Goal: Task Accomplishment & Management: Complete application form

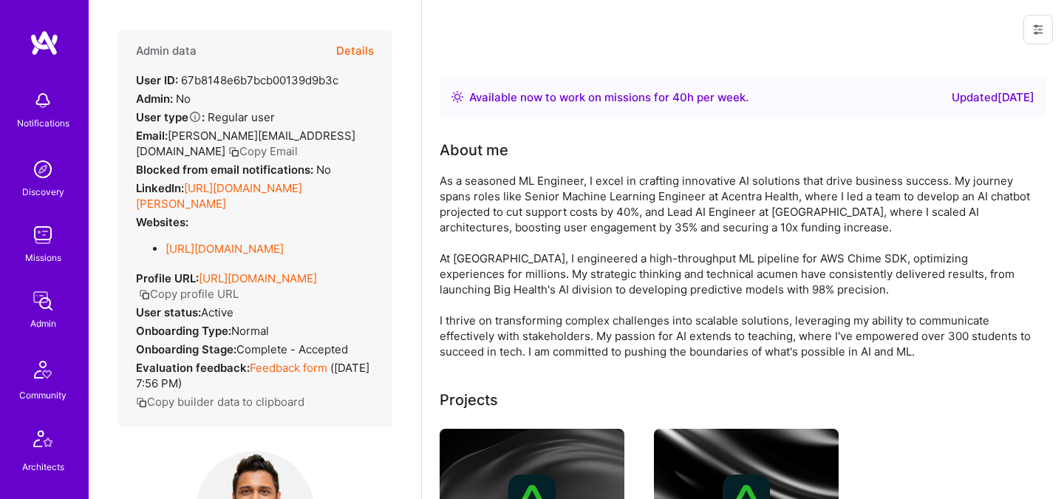
click at [352, 42] on button "Details" at bounding box center [355, 51] width 38 height 43
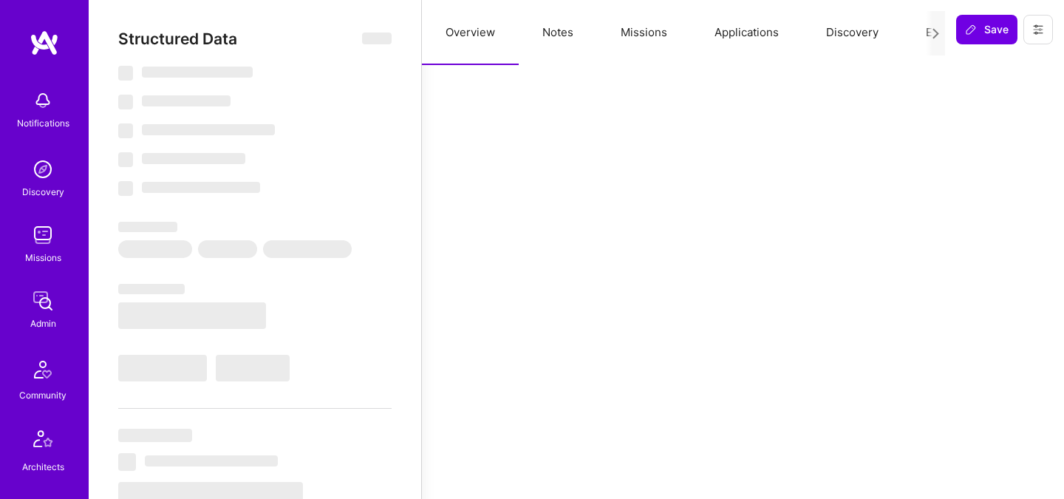
click at [925, 35] on div "Overview Notes Missions Applications Discovery Evaluation" at bounding box center [683, 32] width 523 height 65
select select "Right Now"
select select "5"
select select "4"
select select "7"
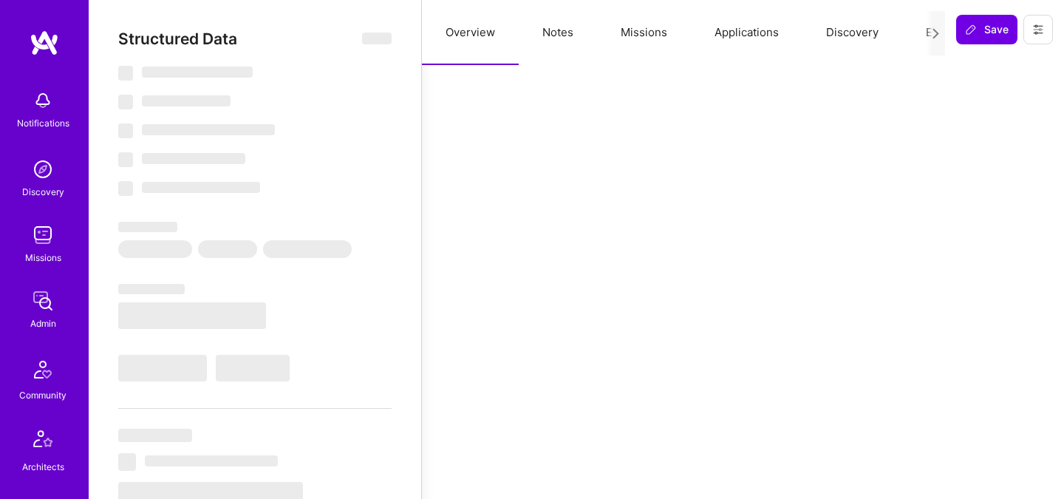
select select "7"
select select "US"
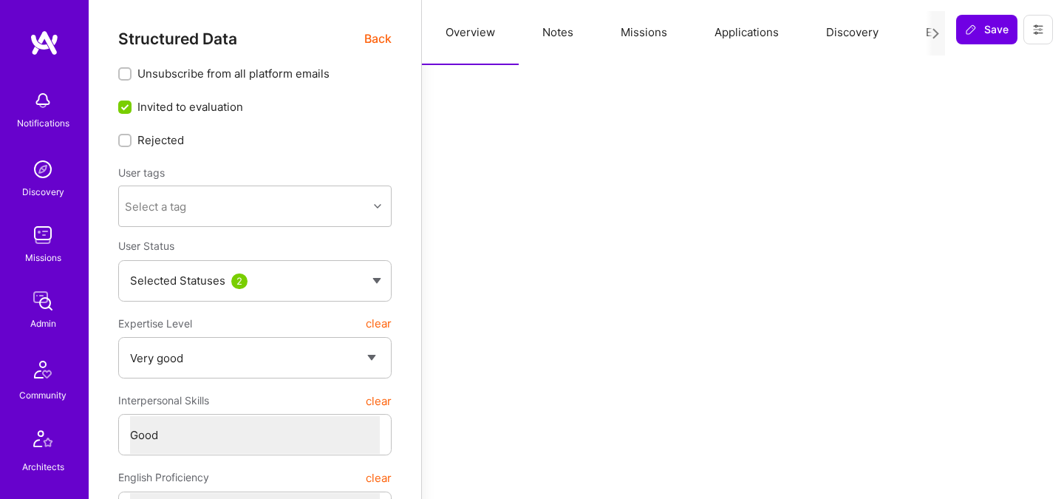
scroll to position [0, 56]
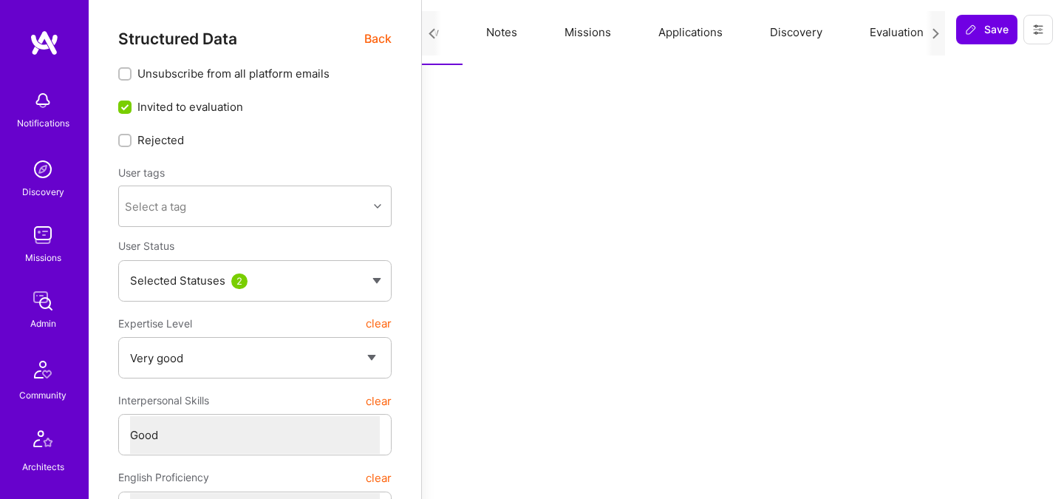
click at [903, 33] on button "Evaluation" at bounding box center [896, 32] width 101 height 65
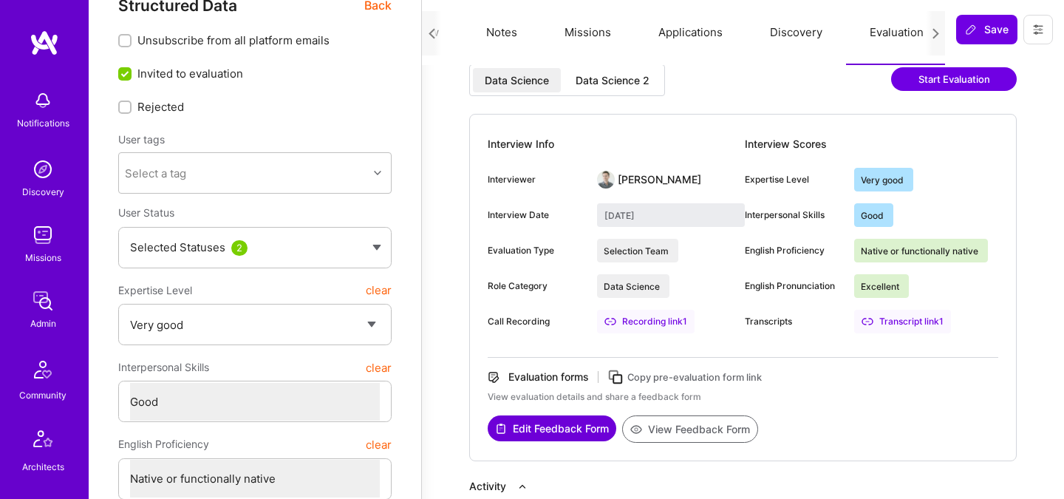
scroll to position [34, 0]
click at [610, 75] on div "Data Science 2" at bounding box center [613, 79] width 74 height 15
type input "July 24, 2025"
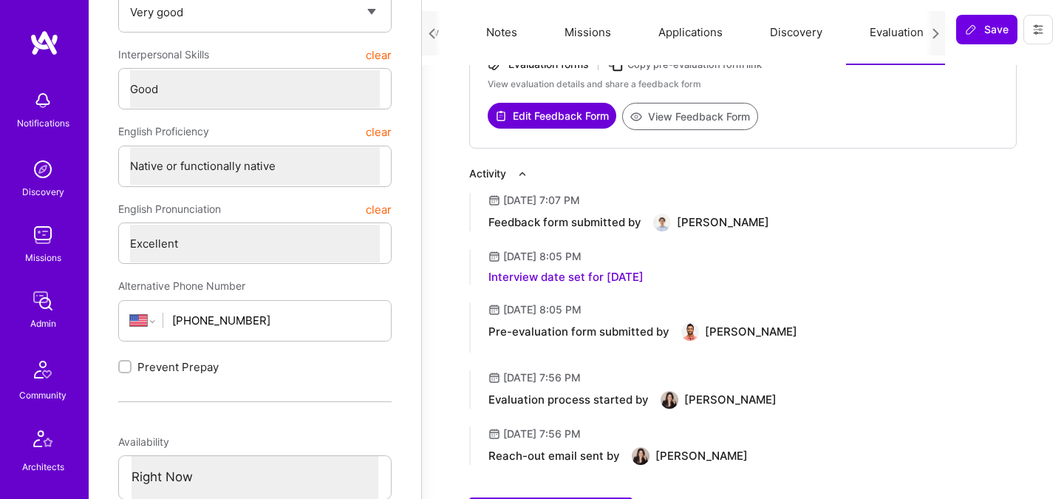
scroll to position [349, 0]
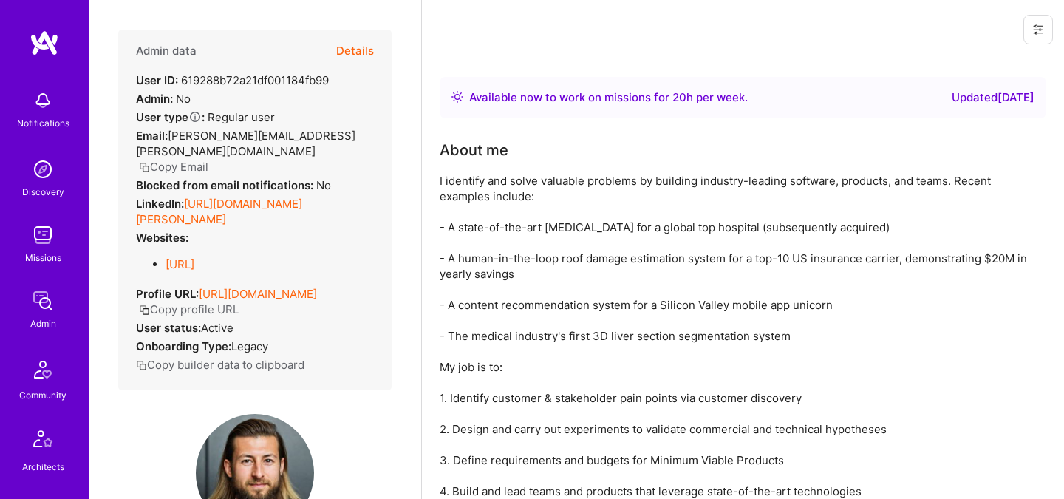
click at [344, 50] on button "Details" at bounding box center [355, 51] width 38 height 43
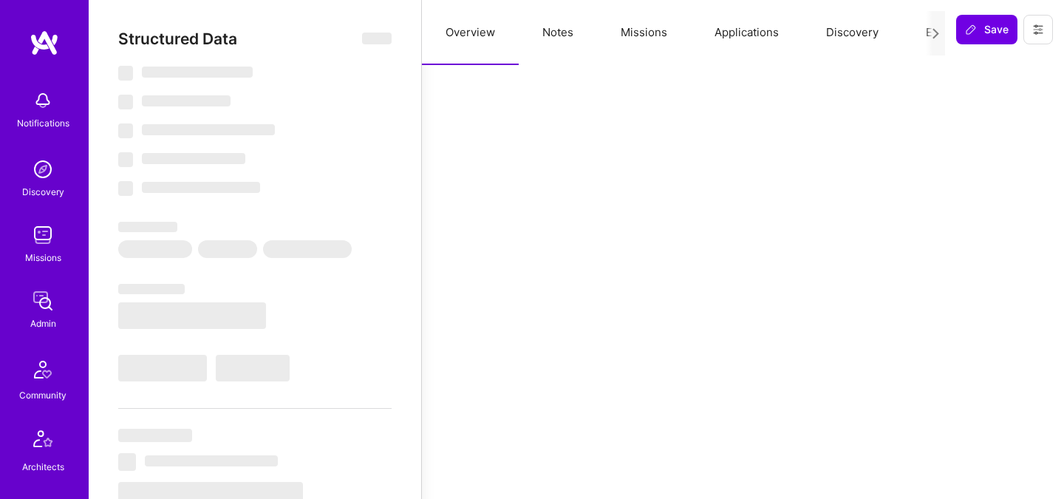
click at [927, 32] on div at bounding box center [935, 33] width 19 height 44
select select "Right Now"
select select "7"
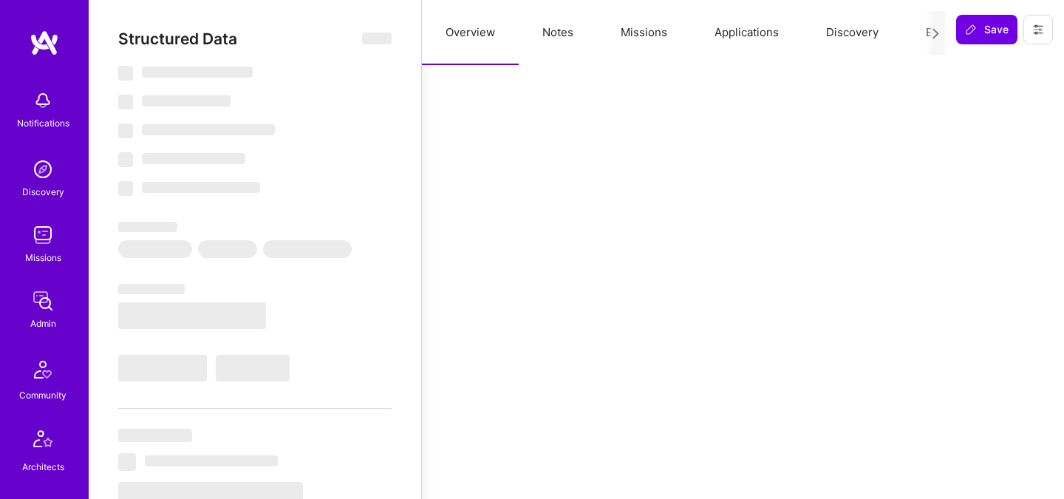
select select "7"
select select "CA"
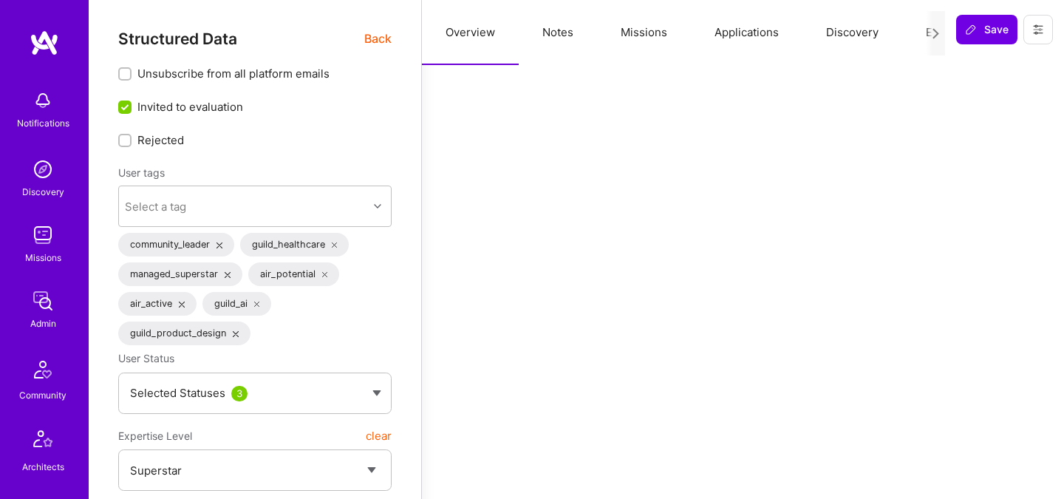
click at [927, 32] on div at bounding box center [935, 33] width 19 height 44
click at [924, 32] on button "Evaluation" at bounding box center [952, 32] width 101 height 65
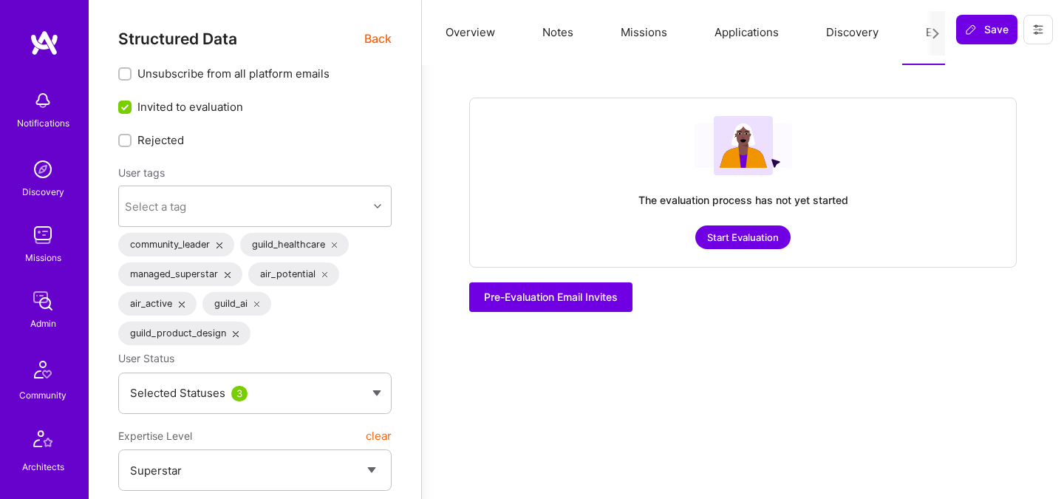
click at [924, 36] on button "Evaluation" at bounding box center [952, 32] width 101 height 65
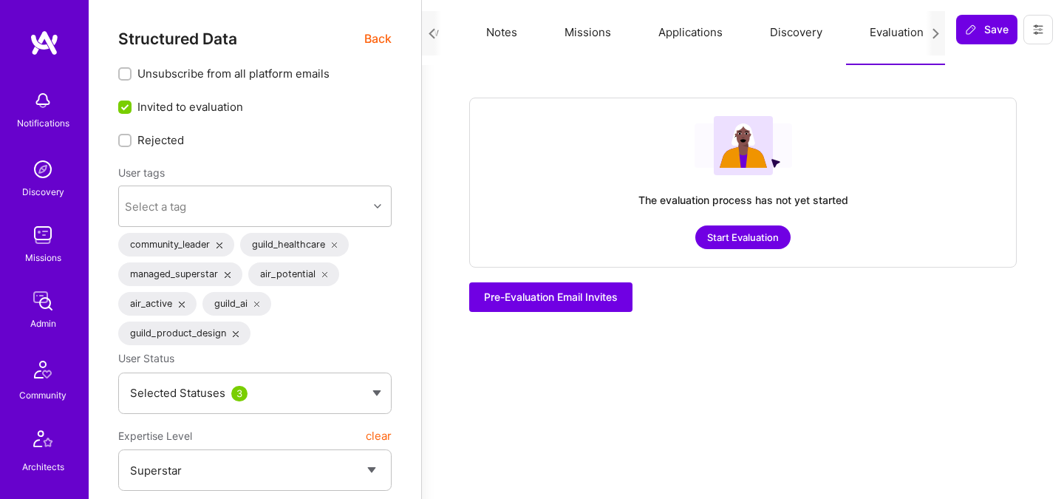
click at [374, 38] on span "Back" at bounding box center [377, 39] width 27 height 18
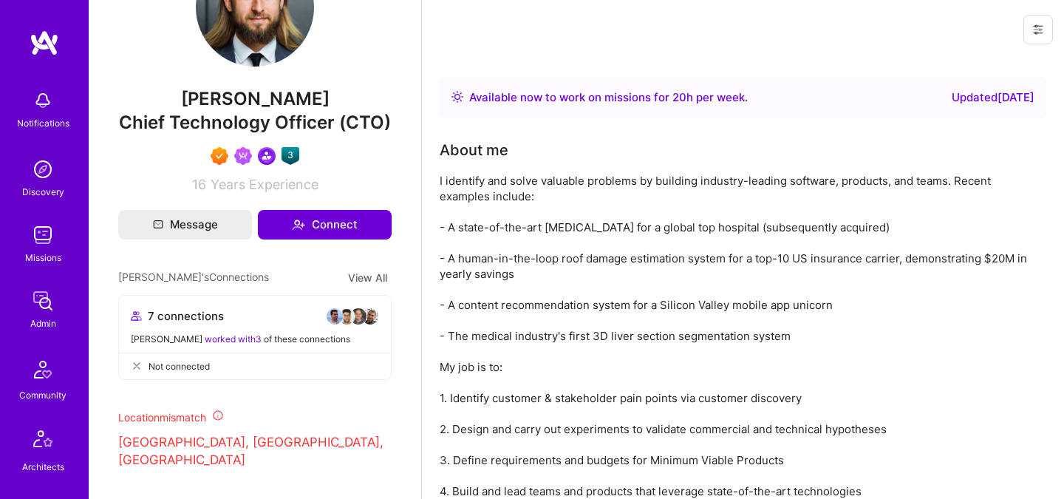
scroll to position [472, 0]
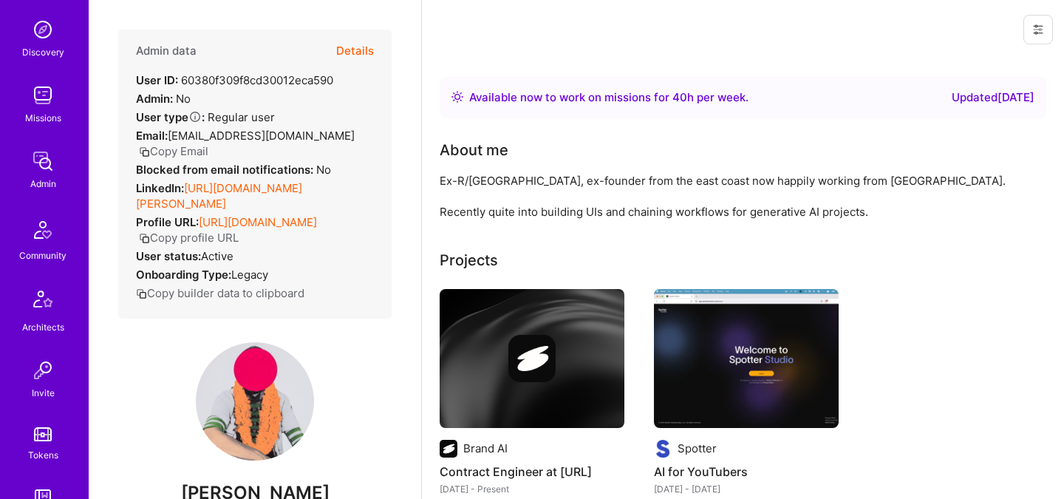
click at [366, 51] on button "Details" at bounding box center [355, 51] width 38 height 43
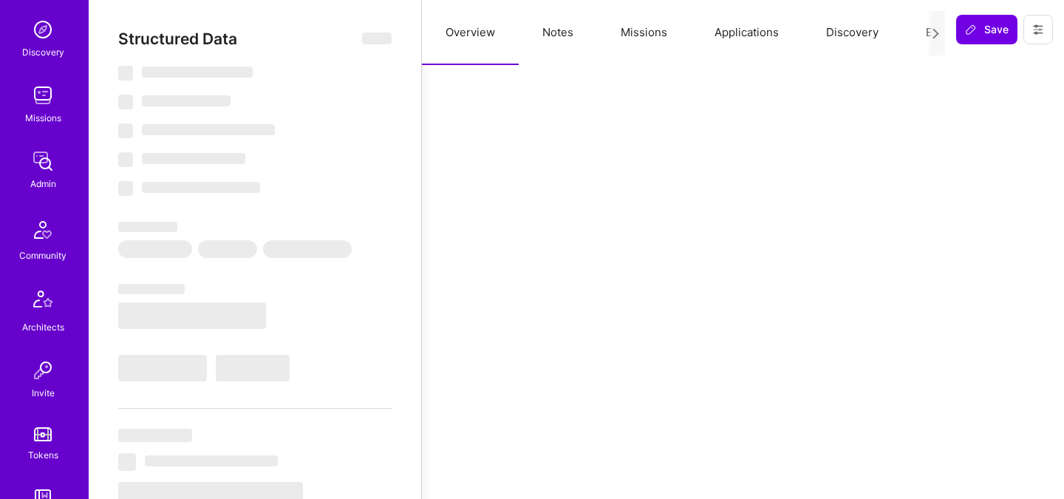
select select "Right Now"
select select "5"
select select "4"
select select "7"
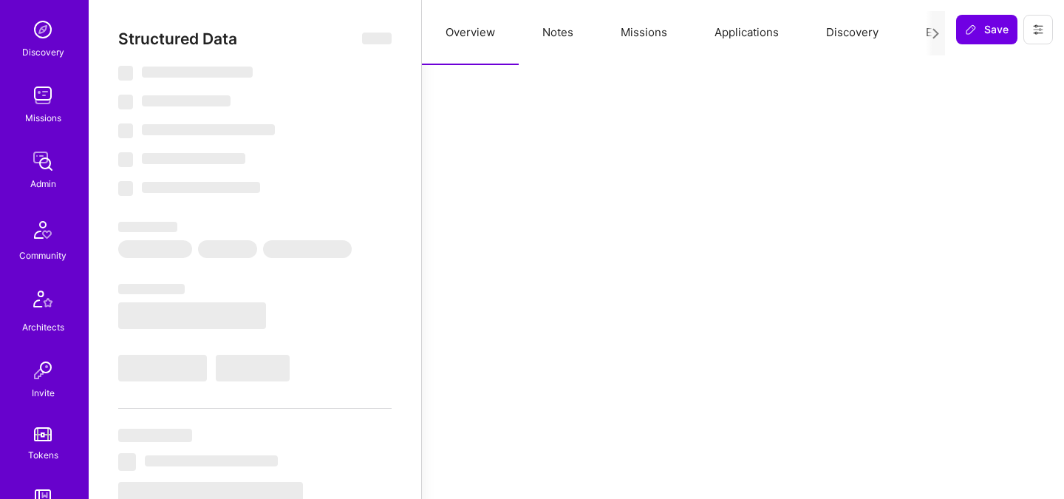
select select "US"
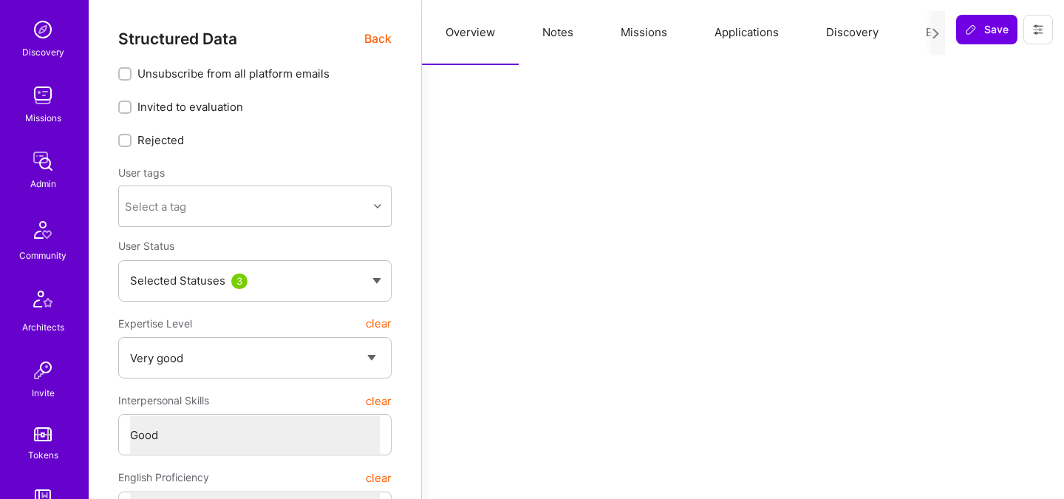
click at [923, 28] on button "Evaluation" at bounding box center [952, 32] width 101 height 65
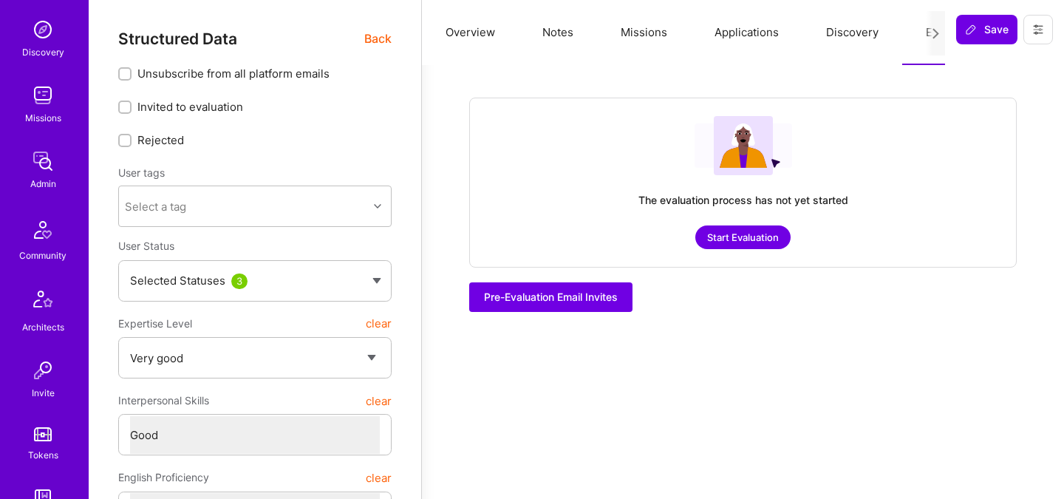
click at [378, 40] on span "Back" at bounding box center [377, 39] width 27 height 18
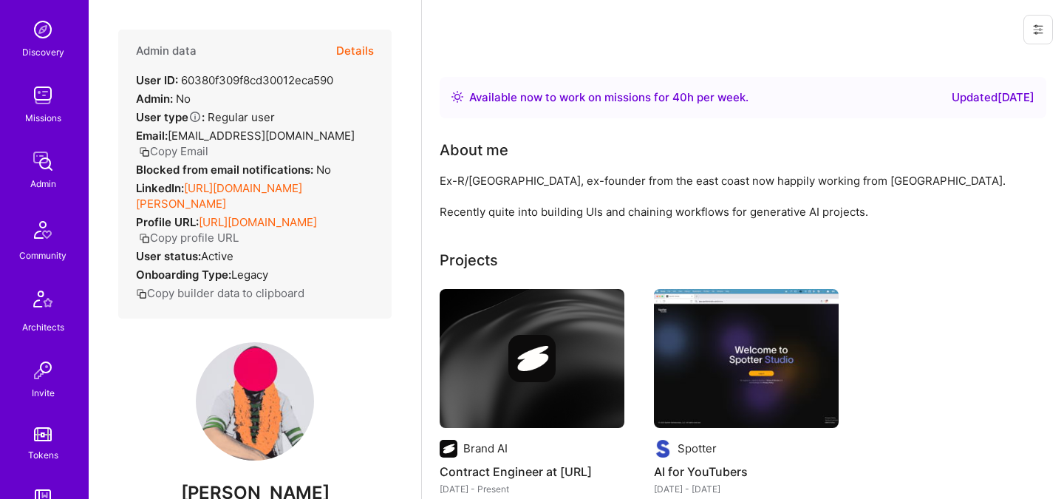
click at [368, 45] on button "Details" at bounding box center [355, 51] width 38 height 43
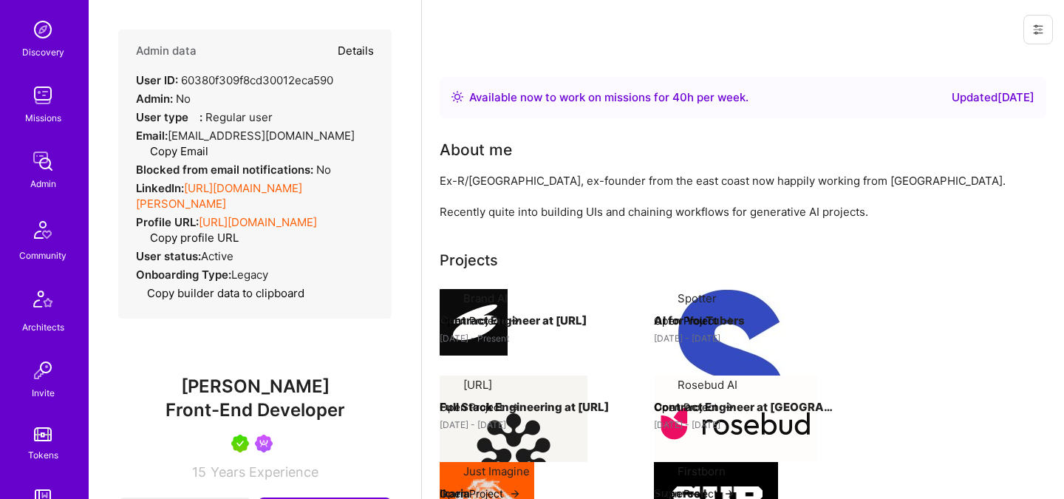
type textarea "x"
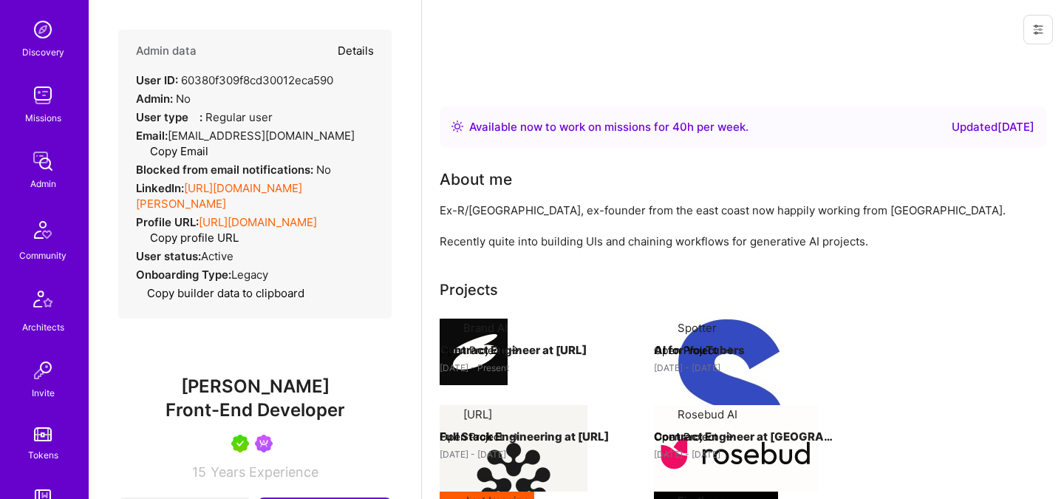
select select "5"
select select "4"
select select "7"
select select "US"
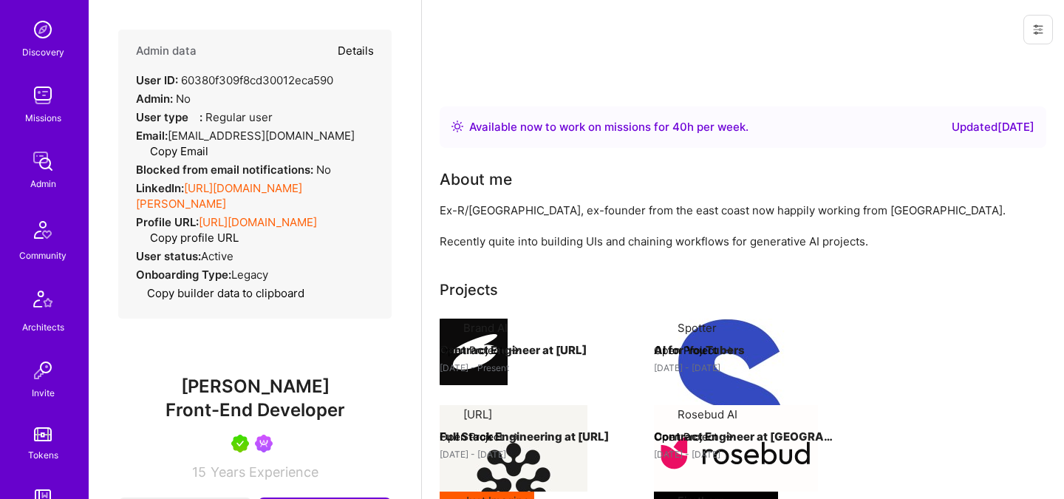
select select "Right Now"
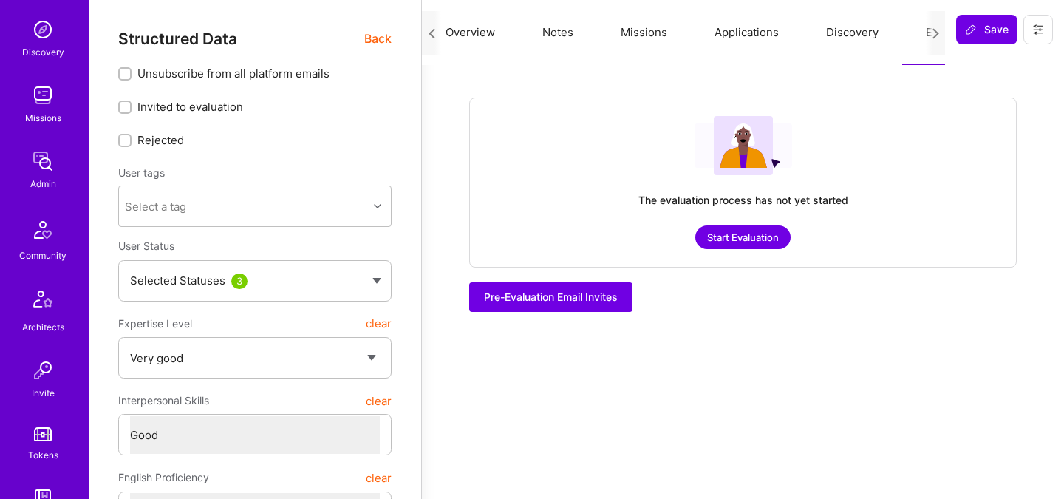
scroll to position [0, 56]
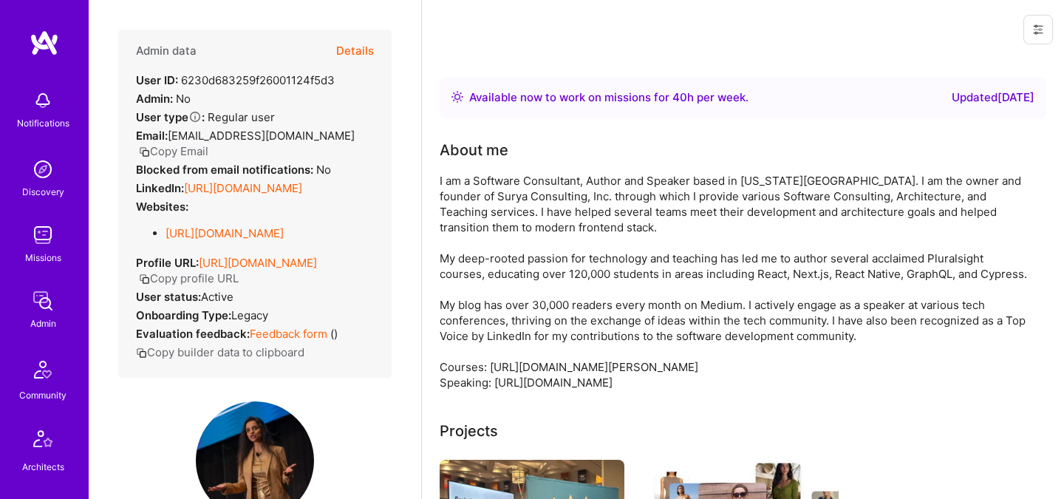
click at [358, 52] on button "Details" at bounding box center [355, 51] width 38 height 43
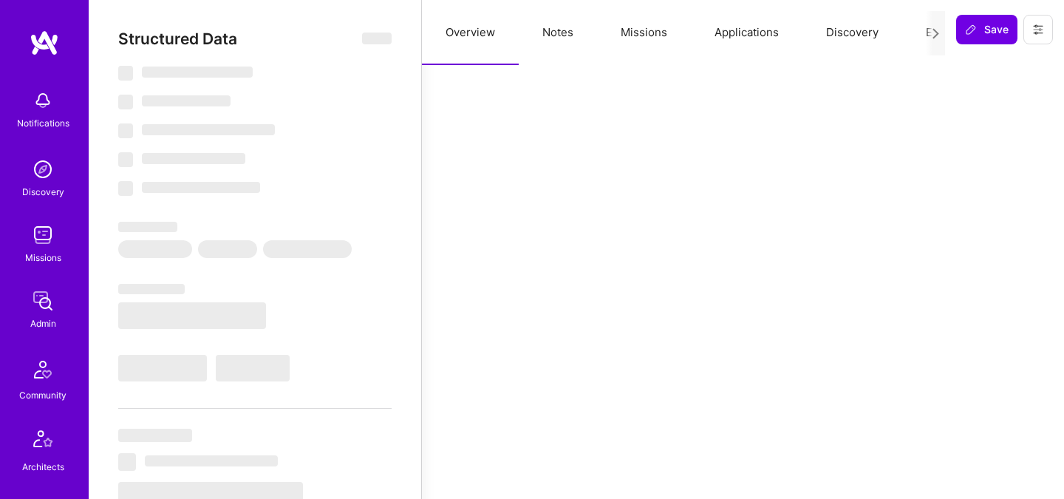
click at [924, 31] on button "Evaluation" at bounding box center [952, 32] width 101 height 65
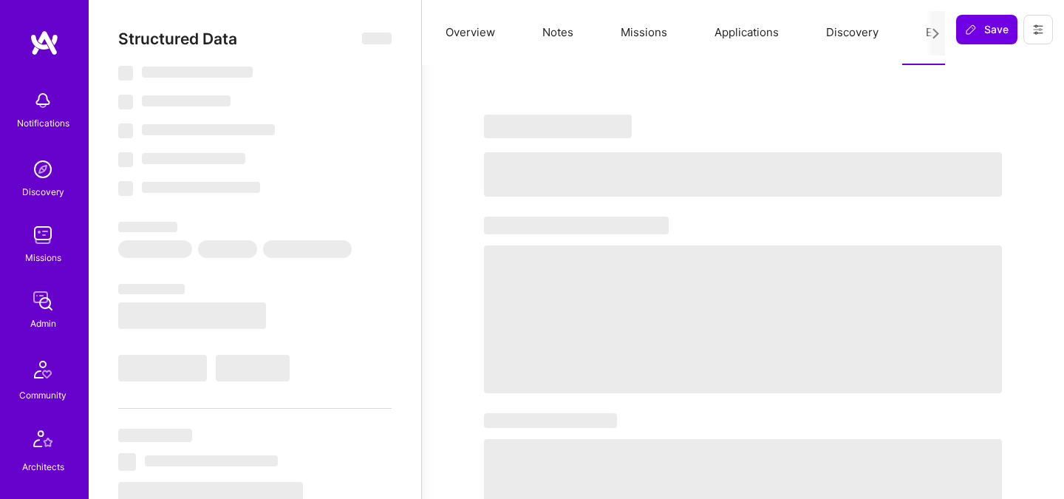
select select "Right Now"
select select "5"
select select "4"
select select "7"
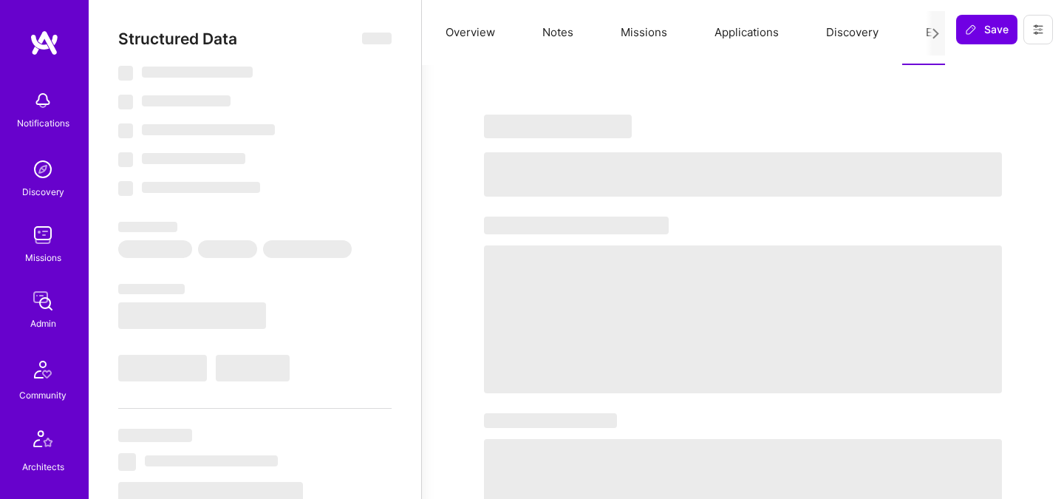
select select "US"
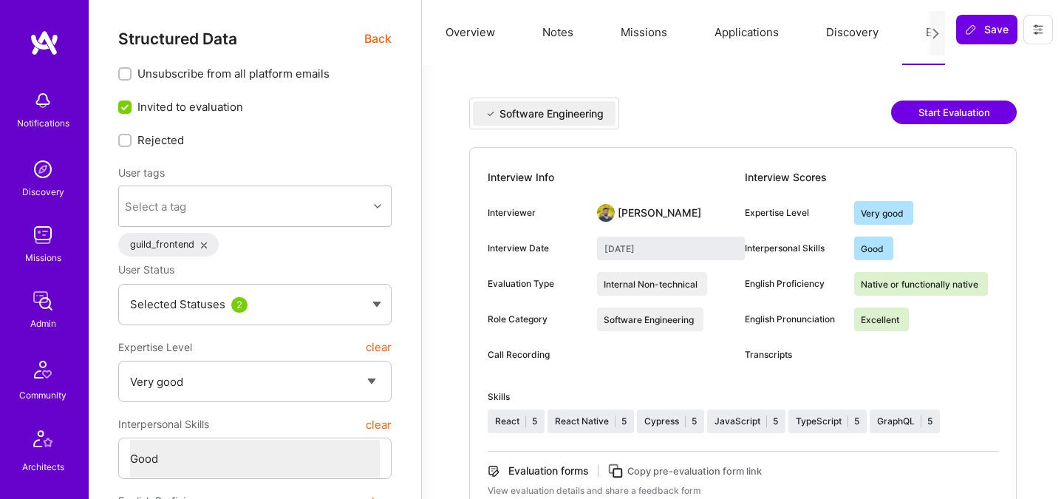
click at [375, 36] on span "Back" at bounding box center [377, 39] width 27 height 18
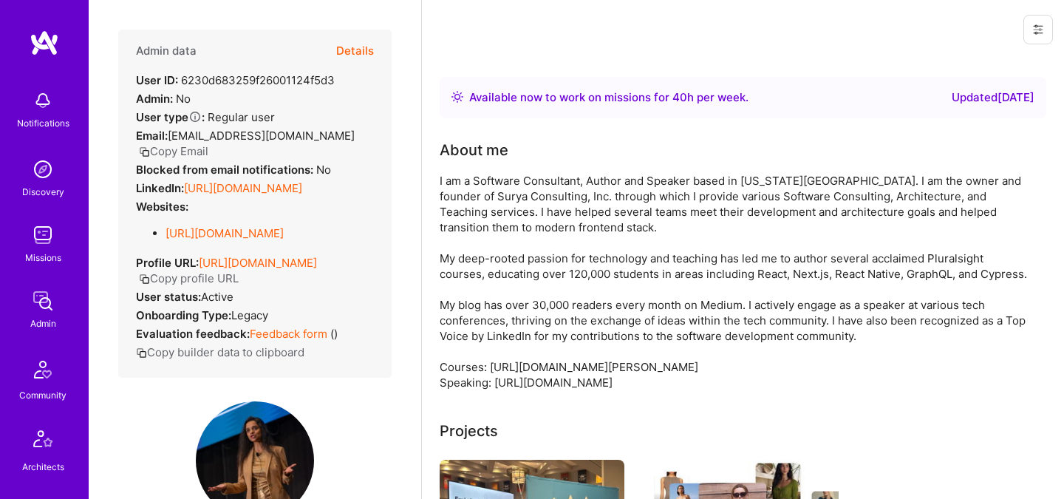
click at [255, 181] on link "https://linkedin.com/in/adhithi" at bounding box center [243, 188] width 118 height 14
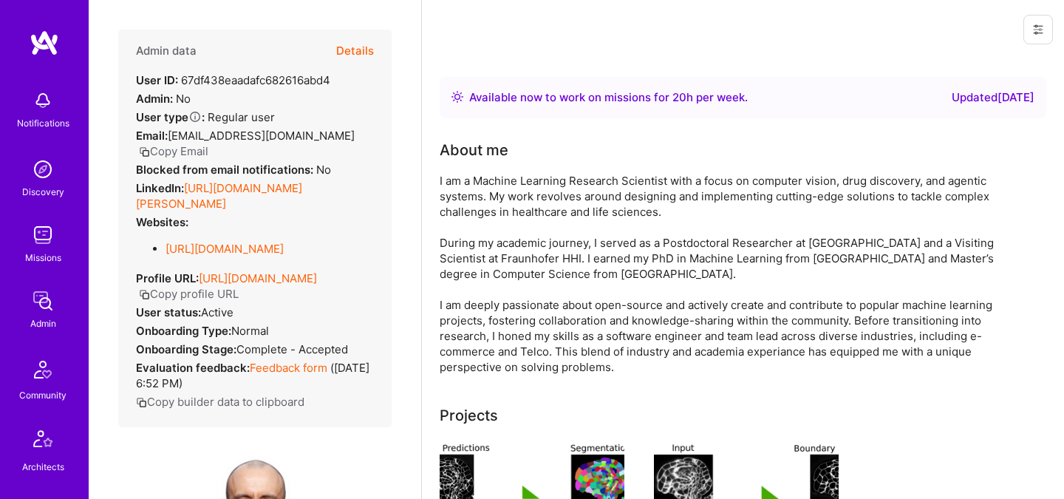
click at [350, 53] on button "Details" at bounding box center [355, 51] width 38 height 43
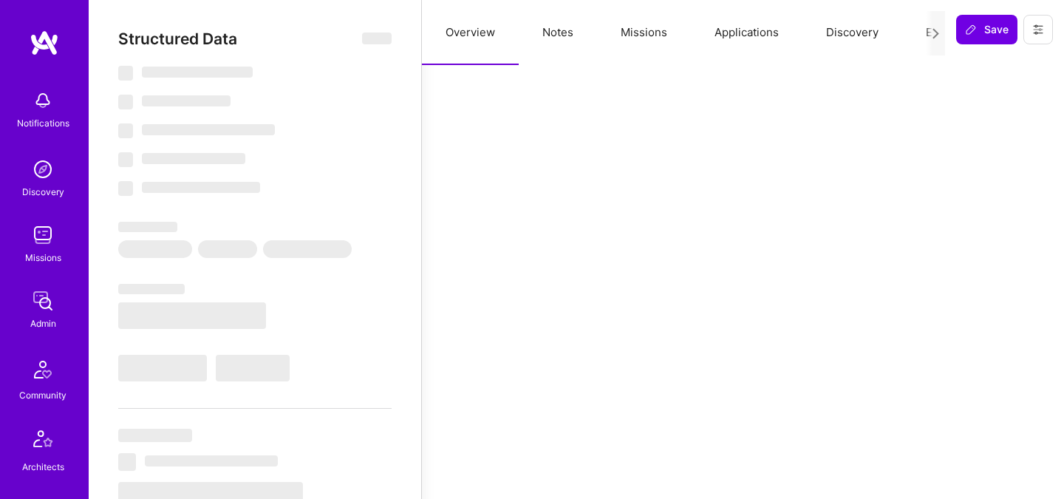
select select "Right Now"
select select "5"
select select "7"
select select "6"
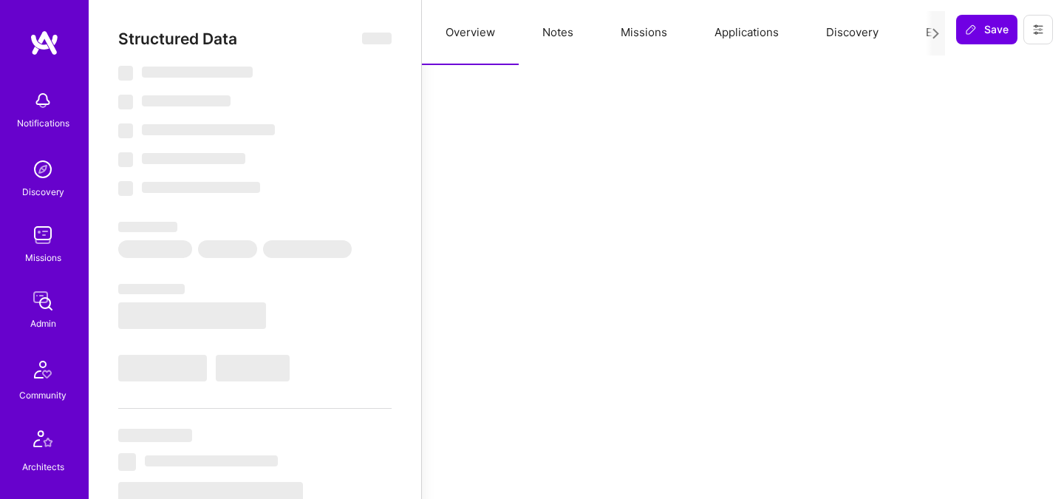
select select "DE"
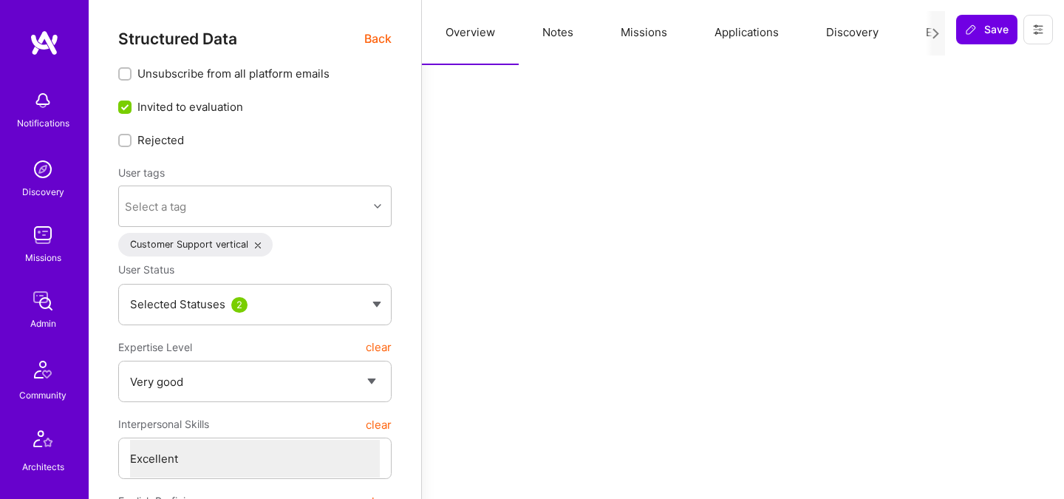
click at [919, 33] on button "Evaluation" at bounding box center [952, 32] width 101 height 65
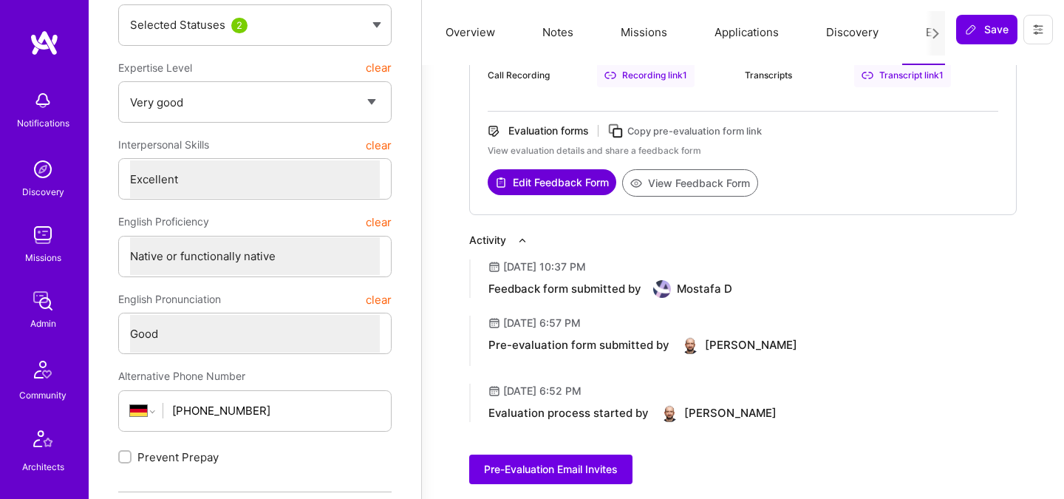
scroll to position [287, 0]
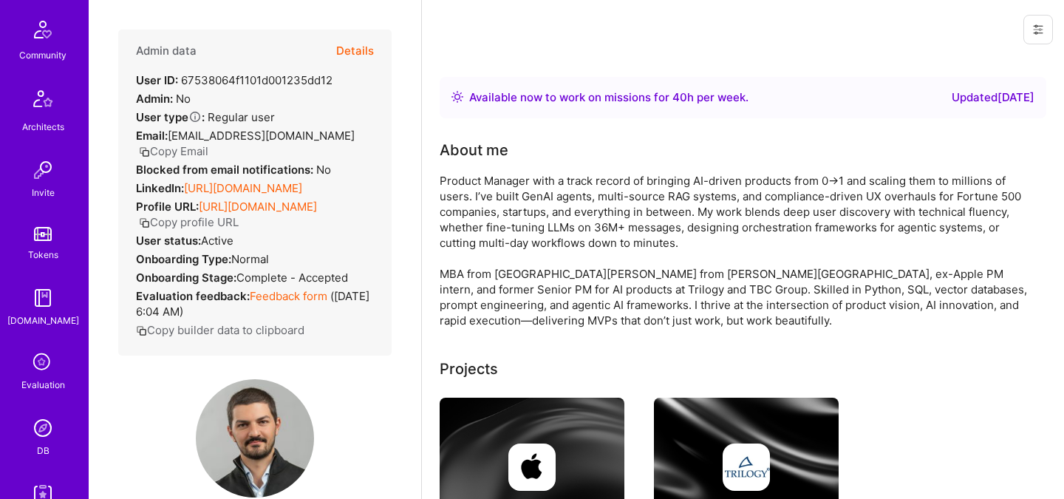
click at [350, 50] on button "Details" at bounding box center [355, 51] width 38 height 43
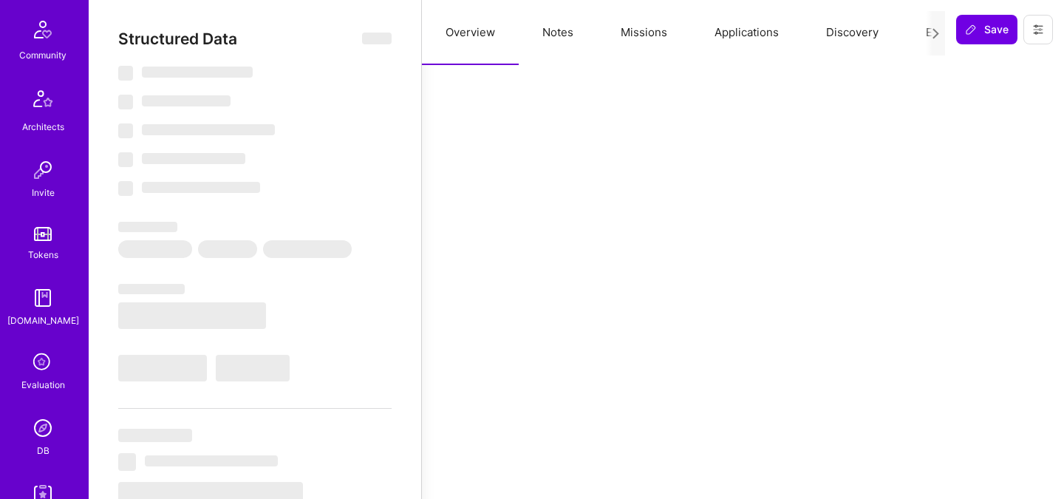
click at [920, 33] on button "Evaluation" at bounding box center [952, 32] width 101 height 65
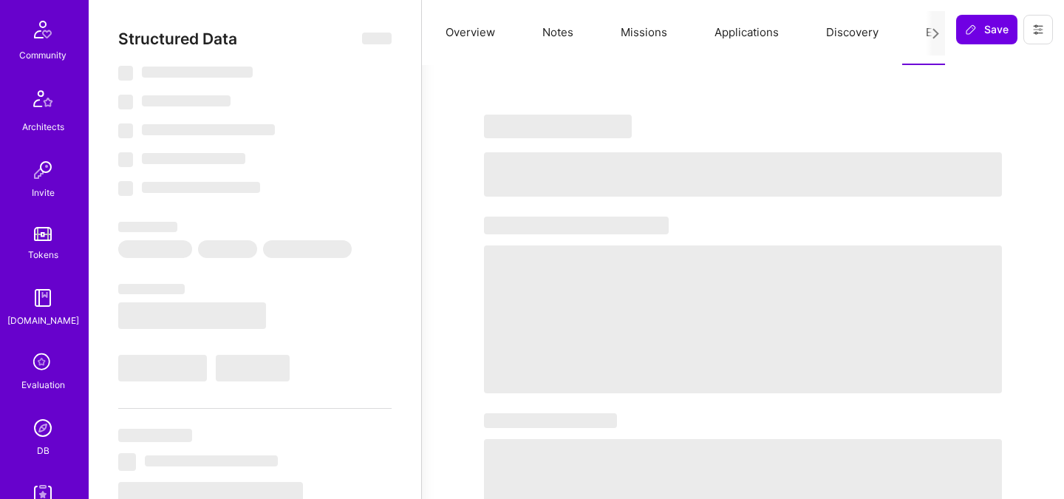
select select "Right Now"
select select "5"
select select "7"
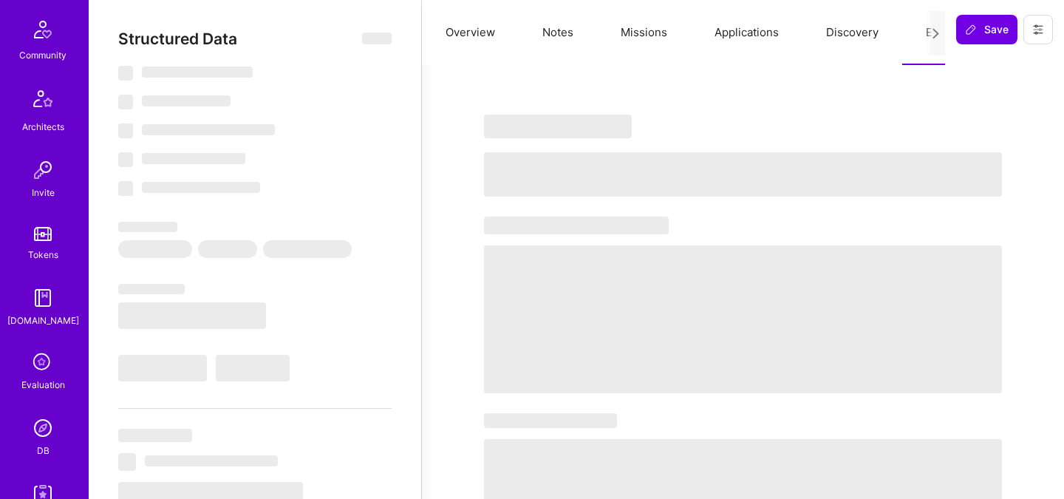
select select "US"
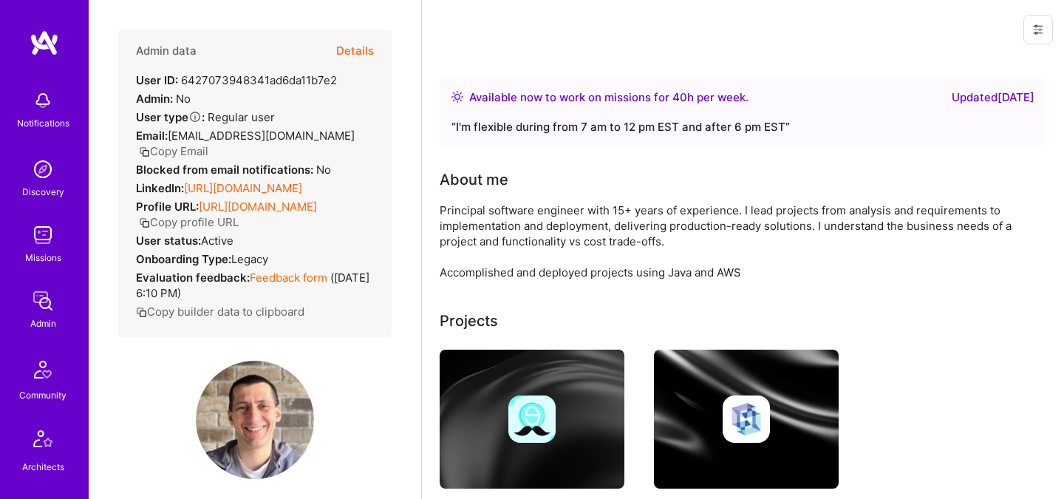
click at [352, 55] on button "Details" at bounding box center [355, 51] width 38 height 43
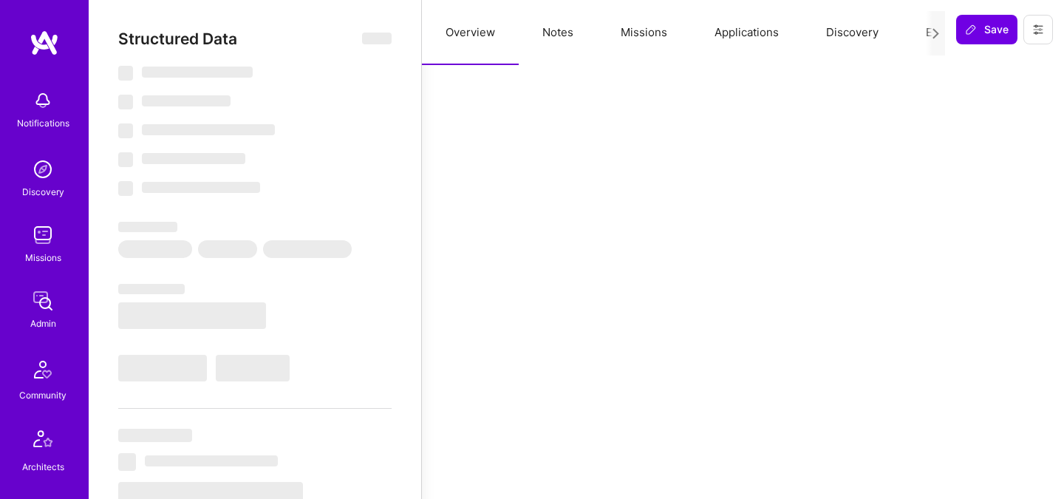
select select "Right Now"
select select "5"
select select "4"
select select "6"
select select "7"
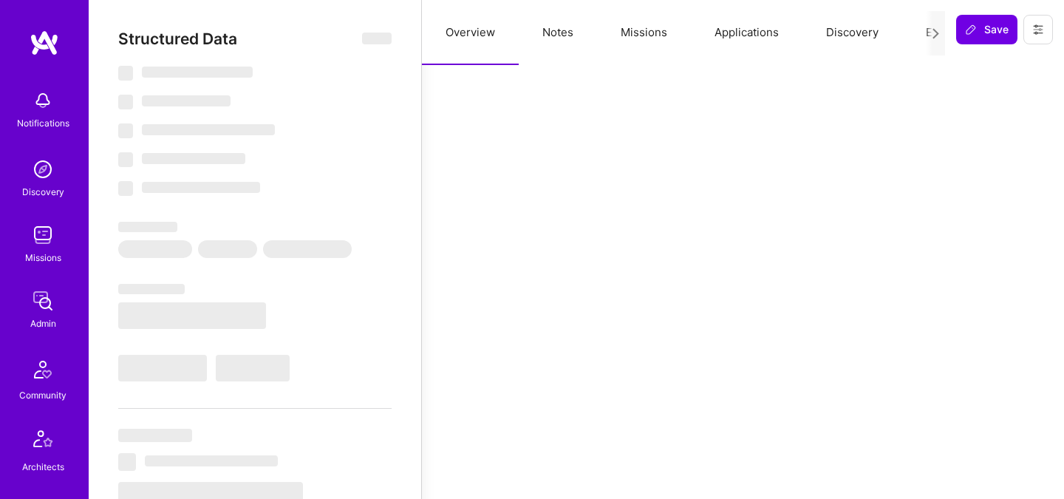
select select "CA"
